Goal: Book appointment/travel/reservation

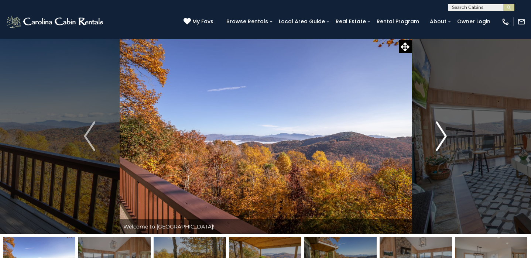
click at [442, 139] on img "Next" at bounding box center [441, 136] width 11 height 30
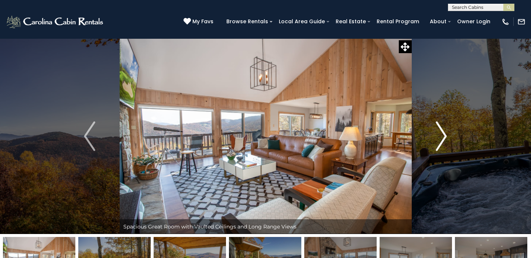
click at [442, 138] on img "Next" at bounding box center [441, 136] width 11 height 30
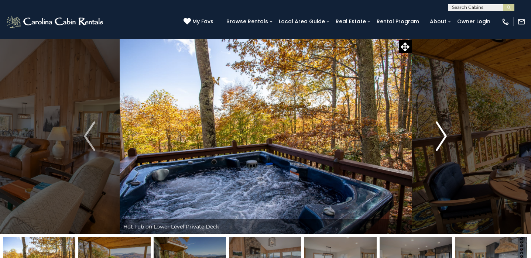
click at [442, 138] on img "Next" at bounding box center [441, 136] width 11 height 30
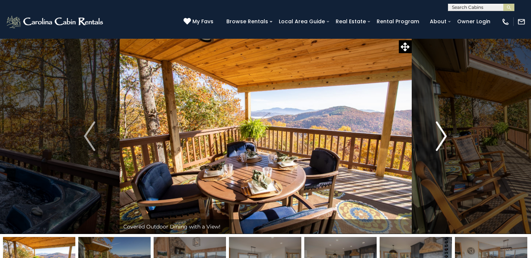
click at [442, 138] on img "Next" at bounding box center [441, 136] width 11 height 30
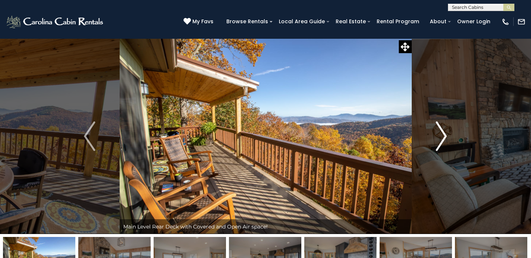
click at [442, 138] on img "Next" at bounding box center [441, 136] width 11 height 30
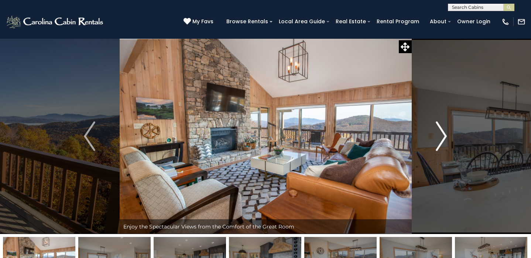
click at [442, 138] on img "Next" at bounding box center [441, 136] width 11 height 30
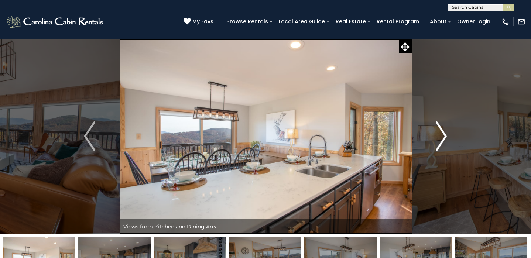
click at [442, 138] on img "Next" at bounding box center [441, 136] width 11 height 30
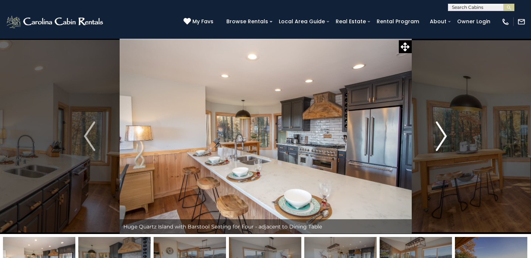
click at [442, 138] on img "Next" at bounding box center [441, 136] width 11 height 30
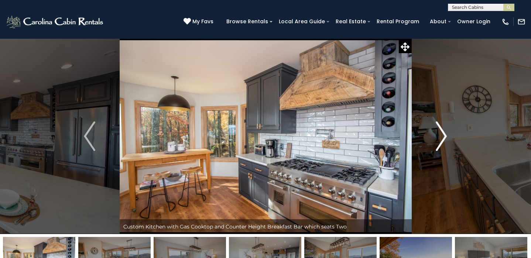
click at [442, 138] on img "Next" at bounding box center [441, 136] width 11 height 30
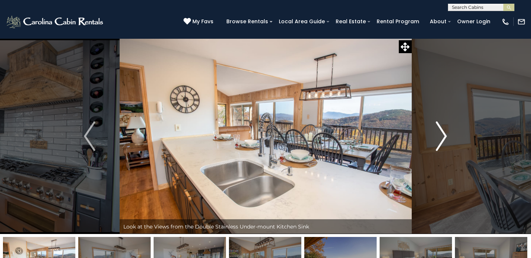
click at [442, 138] on img "Next" at bounding box center [441, 136] width 11 height 30
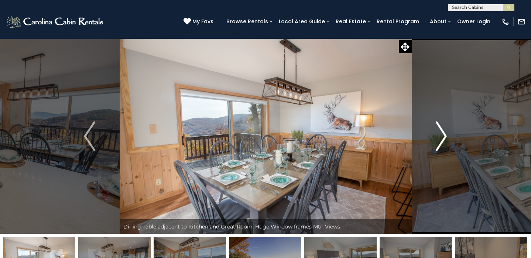
click at [442, 138] on img "Next" at bounding box center [441, 136] width 11 height 30
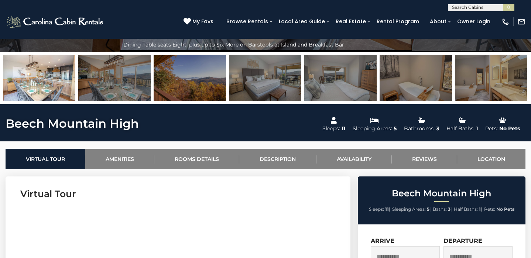
scroll to position [183, 0]
